Goal: Transaction & Acquisition: Subscribe to service/newsletter

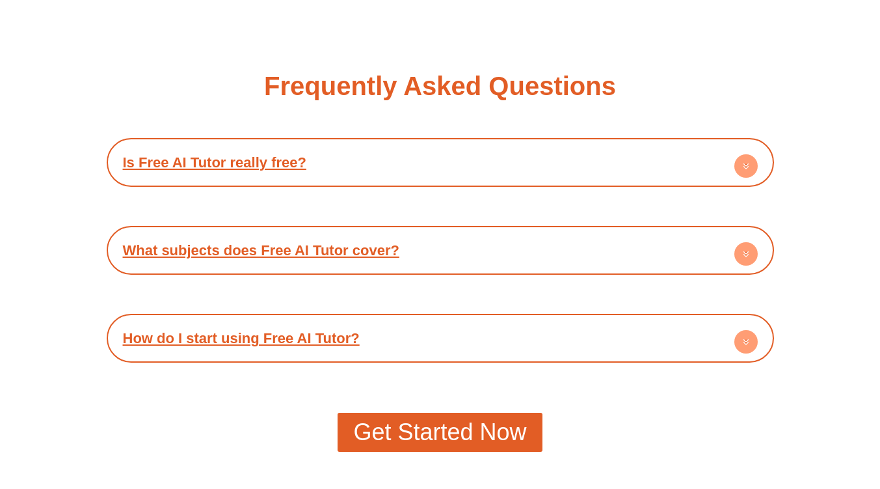
scroll to position [2251, 0]
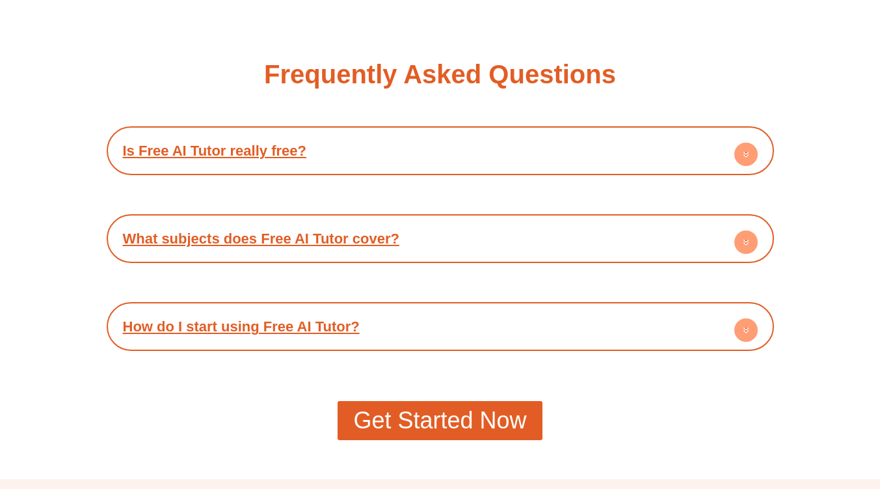
click at [744, 158] on circle at bounding box center [745, 153] width 23 height 23
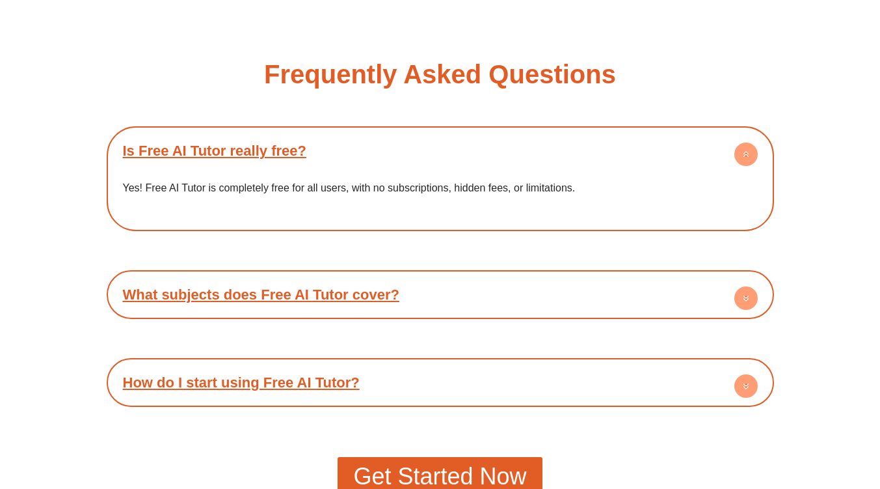
click at [742, 160] on circle at bounding box center [745, 153] width 23 height 23
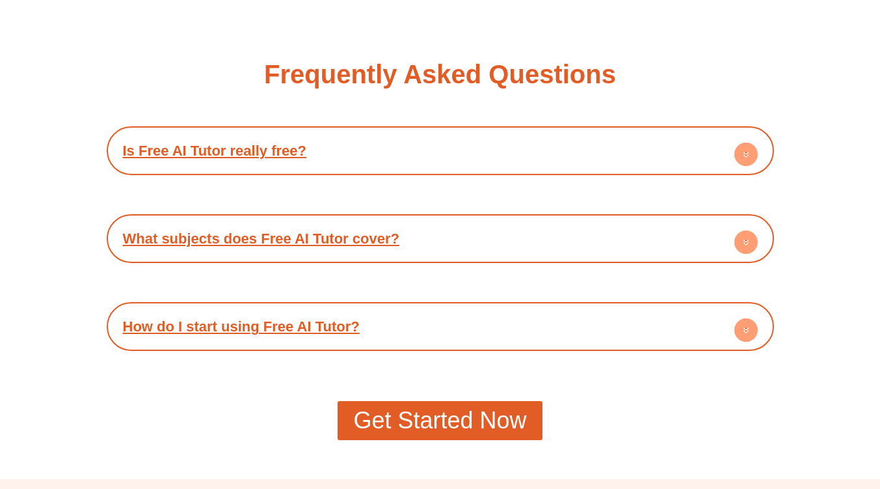
click at [443, 423] on span "Get Started Now" at bounding box center [439, 420] width 173 height 23
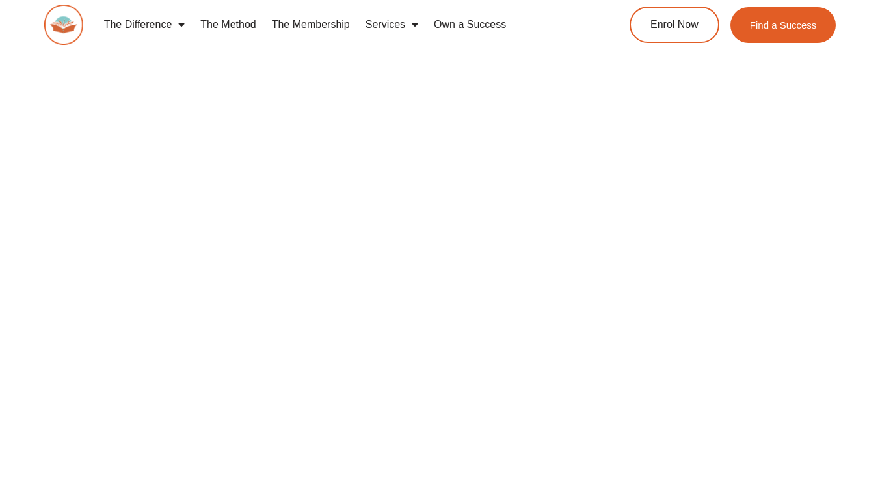
click at [287, 27] on link "The Membership" at bounding box center [311, 25] width 94 height 30
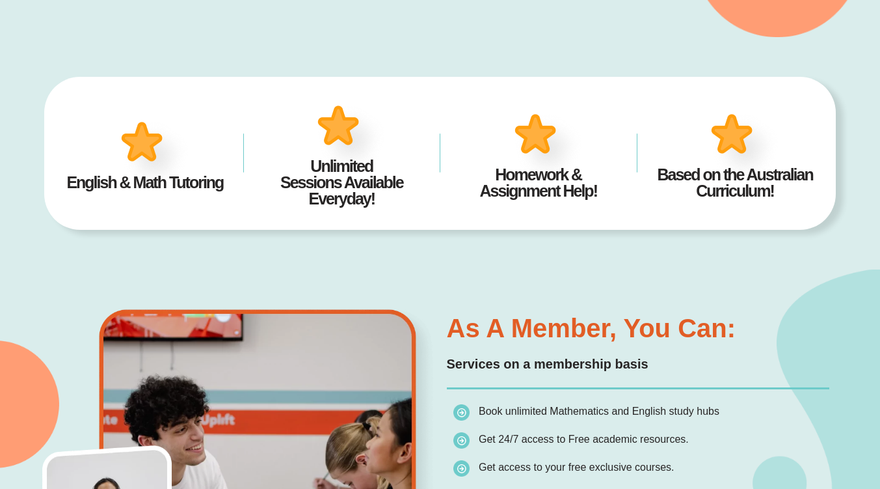
scroll to position [84, 0]
